Goal: Task Accomplishment & Management: Use online tool/utility

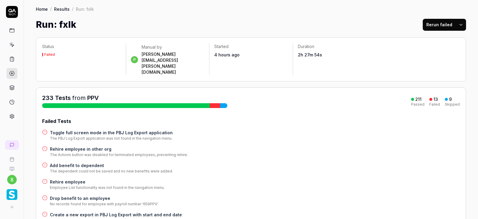
scroll to position [80, 0]
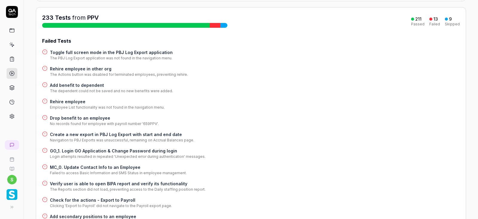
click at [10, 46] on icon at bounding box center [11, 44] width 5 height 5
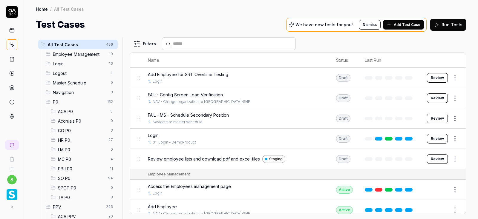
scroll to position [107, 0]
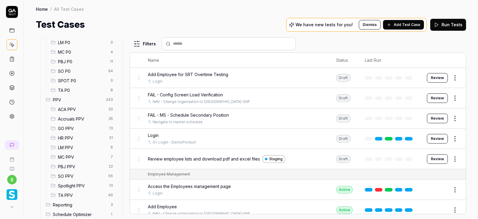
click at [75, 106] on span "ACA PPV" at bounding box center [81, 109] width 47 height 6
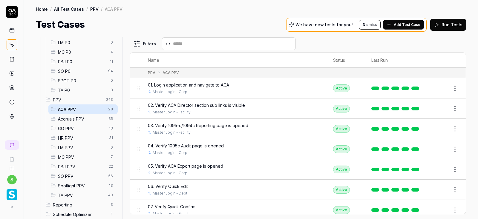
scroll to position [127, 0]
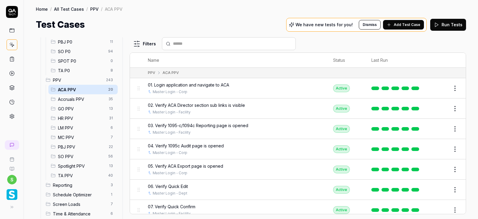
click at [174, 83] on span "01. Login application and navigate to ACA" at bounding box center [188, 85] width 81 height 6
click at [177, 92] on link "Master Login - Corp" at bounding box center [170, 91] width 35 height 5
click at [190, 84] on div "Name Status Last Run PPV ACA PPV 01. Login application and navigate to ACA Mast…" at bounding box center [298, 134] width 336 height 162
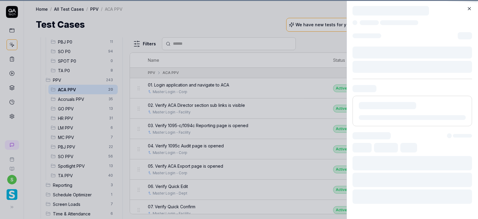
scroll to position [127, 0]
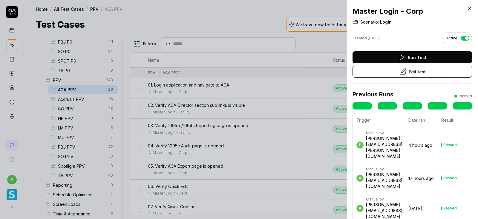
click at [414, 72] on button "Edit test" at bounding box center [411, 72] width 119 height 12
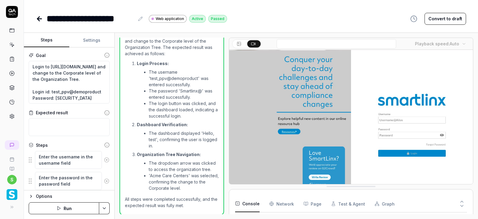
scroll to position [212, 0]
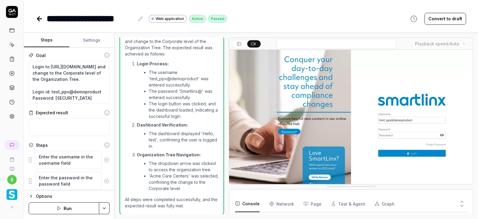
type textarea "*"
